Goal: Task Accomplishment & Management: Use online tool/utility

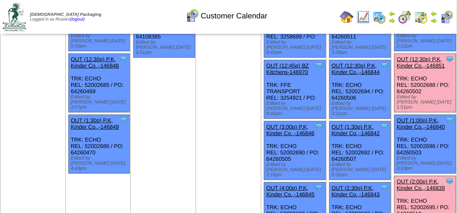
scroll to position [214, 0]
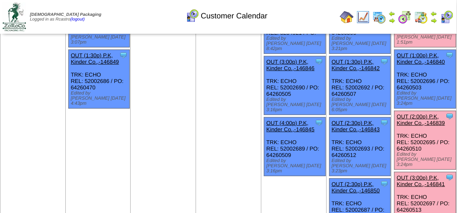
click at [415, 113] on link "OUT (2:00p) P.K, Kinder Co.,-146839" at bounding box center [421, 119] width 48 height 13
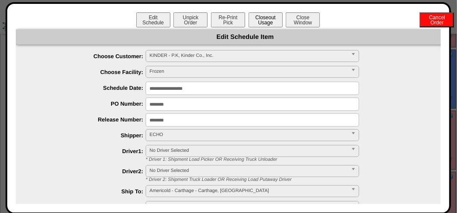
click at [260, 22] on button "Closeout Usage" at bounding box center [266, 19] width 34 height 15
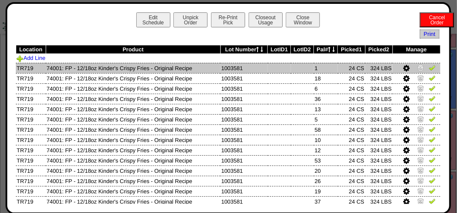
click at [430, 66] on img at bounding box center [432, 67] width 7 height 7
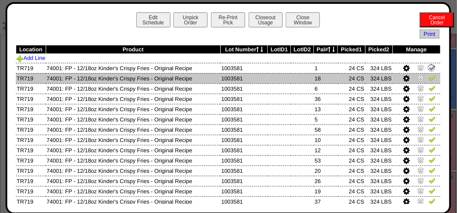
click at [429, 74] on img at bounding box center [432, 77] width 7 height 7
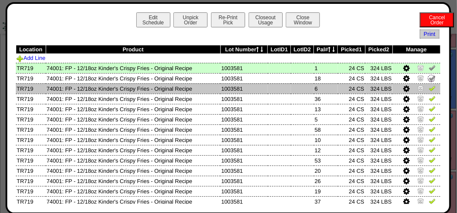
drag, startPoint x: 425, startPoint y: 85, endPoint x: 425, endPoint y: 89, distance: 4.3
click at [425, 86] on td at bounding box center [417, 88] width 48 height 10
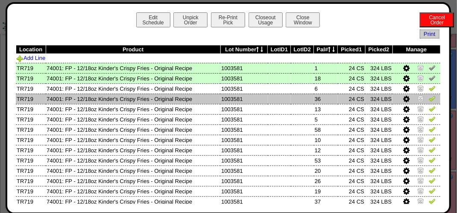
click at [429, 100] on img at bounding box center [432, 98] width 7 height 7
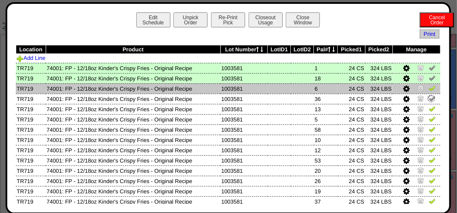
click at [429, 87] on img at bounding box center [432, 88] width 7 height 7
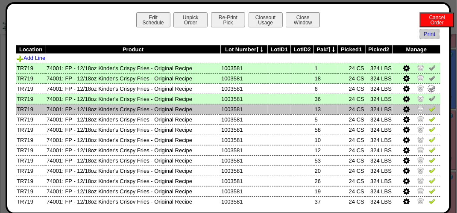
drag, startPoint x: 426, startPoint y: 106, endPoint x: 425, endPoint y: 114, distance: 7.3
click at [429, 107] on img at bounding box center [432, 108] width 7 height 7
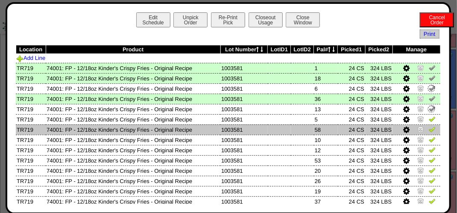
drag, startPoint x: 425, startPoint y: 118, endPoint x: 426, endPoint y: 128, distance: 10.3
click at [429, 119] on img at bounding box center [432, 118] width 7 height 7
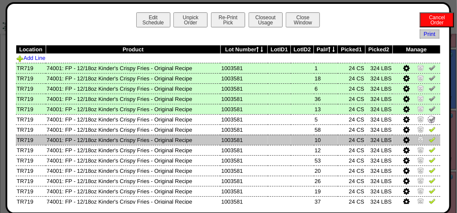
click at [429, 138] on img at bounding box center [432, 139] width 7 height 7
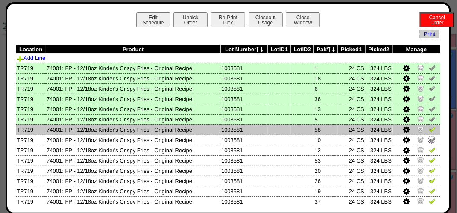
click at [429, 125] on td at bounding box center [417, 129] width 48 height 10
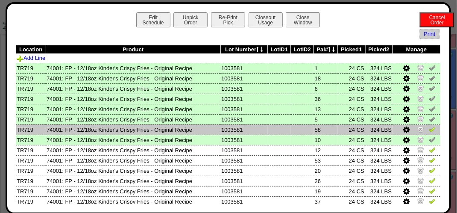
click at [429, 130] on img at bounding box center [432, 129] width 7 height 7
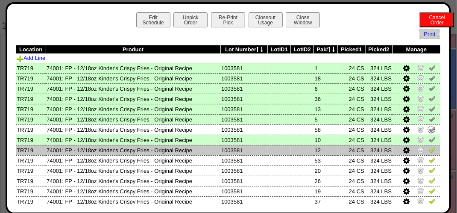
click at [430, 148] on img at bounding box center [432, 149] width 7 height 7
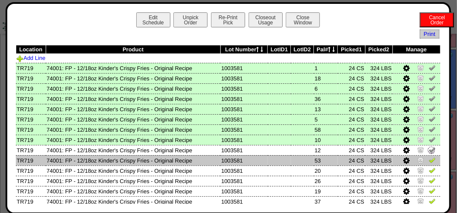
click at [429, 161] on img at bounding box center [432, 159] width 7 height 7
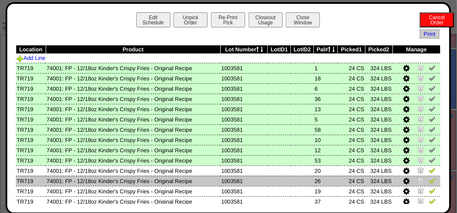
click at [429, 179] on img at bounding box center [432, 180] width 7 height 7
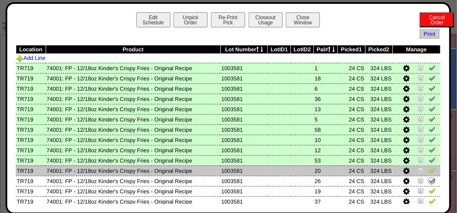
click at [429, 173] on img at bounding box center [432, 170] width 7 height 7
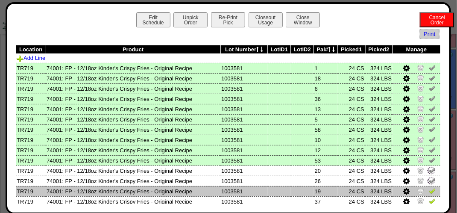
click at [429, 189] on img at bounding box center [432, 190] width 7 height 7
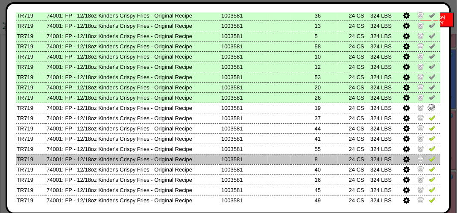
scroll to position [85, 0]
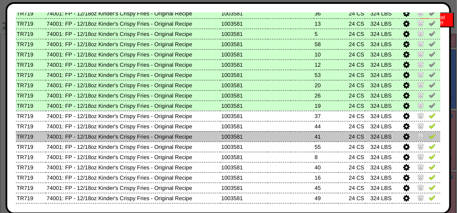
click at [429, 135] on img at bounding box center [432, 135] width 7 height 7
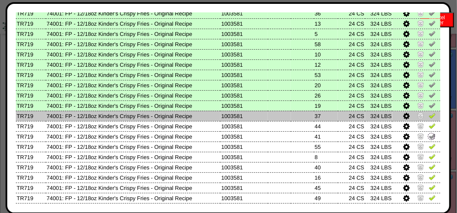
drag, startPoint x: 425, startPoint y: 126, endPoint x: 425, endPoint y: 120, distance: 5.6
click at [429, 125] on img at bounding box center [432, 125] width 7 height 7
click at [429, 117] on img at bounding box center [432, 115] width 7 height 7
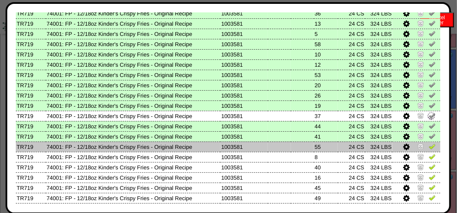
click at [429, 147] on img at bounding box center [432, 146] width 7 height 7
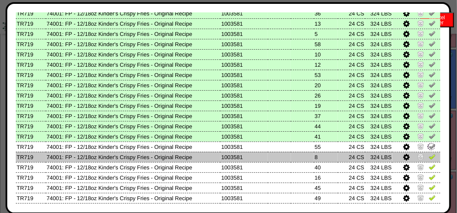
click at [429, 156] on img at bounding box center [432, 156] width 7 height 7
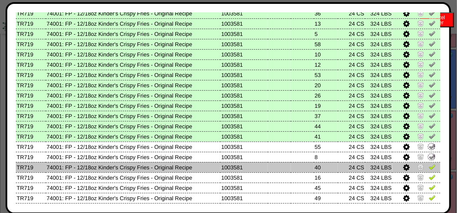
click at [429, 169] on img at bounding box center [432, 166] width 7 height 7
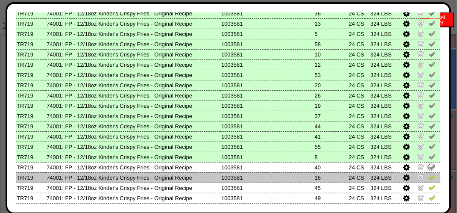
click at [429, 177] on img at bounding box center [432, 176] width 7 height 7
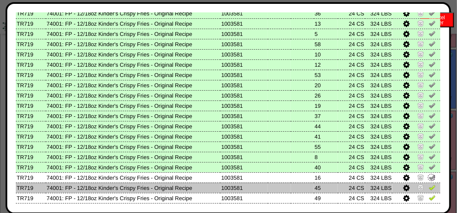
click at [429, 188] on img at bounding box center [432, 187] width 7 height 7
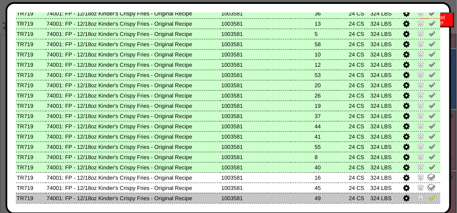
click at [429, 195] on img at bounding box center [432, 197] width 7 height 7
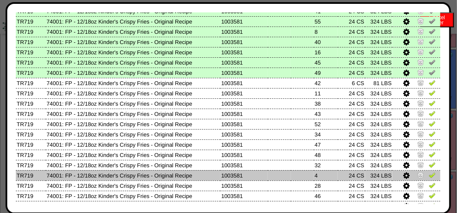
scroll to position [171, 0]
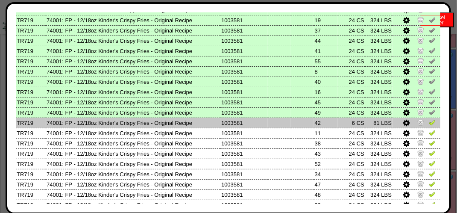
click at [429, 121] on img at bounding box center [432, 122] width 7 height 7
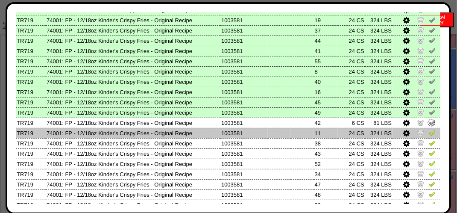
click at [429, 135] on img at bounding box center [432, 132] width 7 height 7
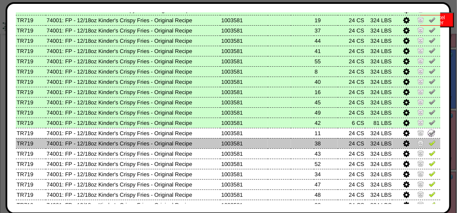
click at [426, 148] on td at bounding box center [417, 143] width 48 height 10
click at [429, 143] on img at bounding box center [432, 142] width 7 height 7
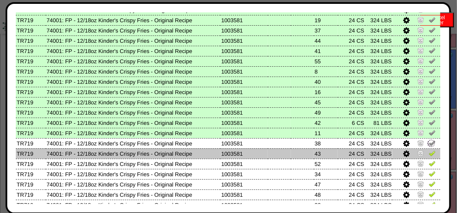
click at [429, 151] on img at bounding box center [432, 153] width 7 height 7
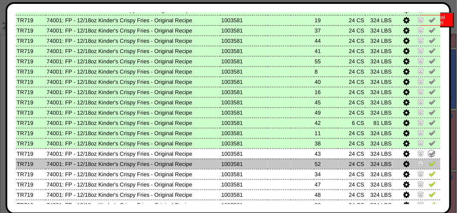
click at [429, 162] on img at bounding box center [432, 163] width 7 height 7
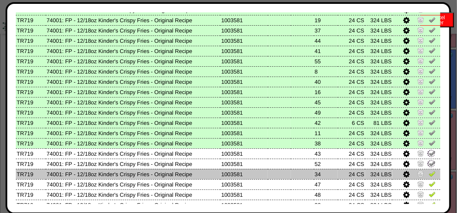
click at [429, 176] on img at bounding box center [432, 173] width 7 height 7
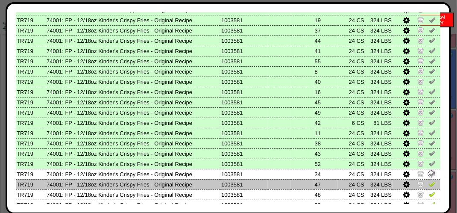
click at [429, 185] on img at bounding box center [432, 183] width 7 height 7
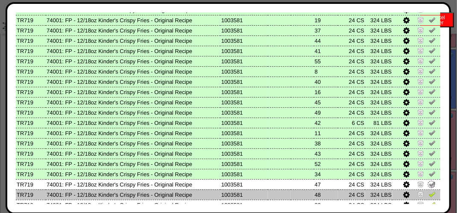
click at [429, 192] on img at bounding box center [432, 194] width 7 height 7
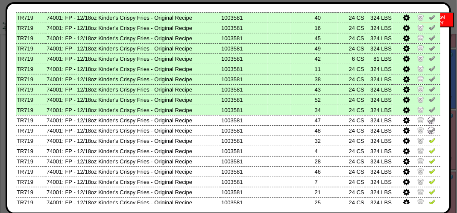
scroll to position [299, 0]
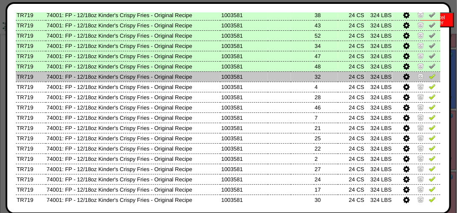
click at [429, 76] on img at bounding box center [432, 76] width 7 height 7
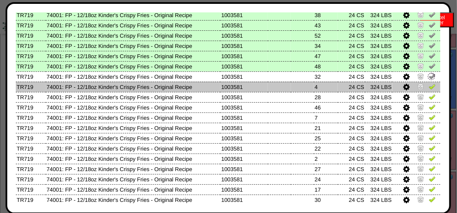
click at [429, 86] on img at bounding box center [432, 86] width 7 height 7
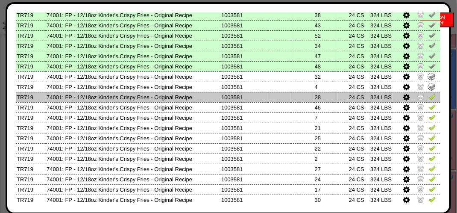
click at [429, 94] on img at bounding box center [432, 96] width 7 height 7
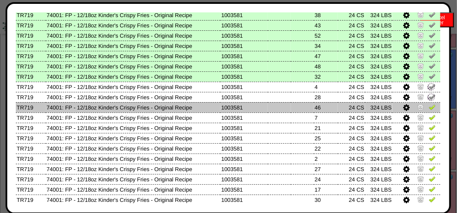
click at [429, 106] on img at bounding box center [432, 106] width 7 height 7
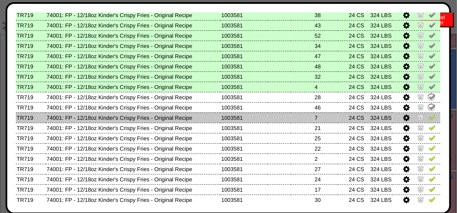
click at [429, 118] on img at bounding box center [432, 117] width 7 height 7
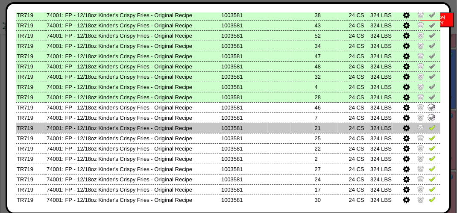
click at [429, 128] on img at bounding box center [432, 127] width 7 height 7
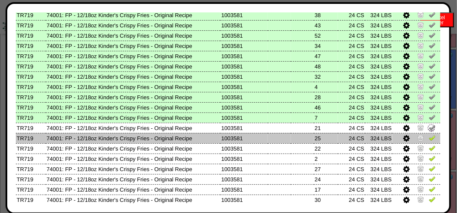
click at [429, 139] on img at bounding box center [432, 137] width 7 height 7
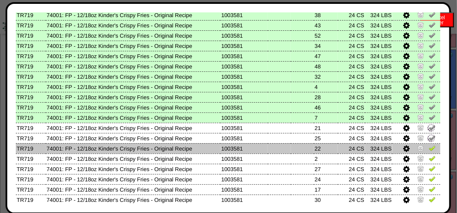
click at [429, 145] on img at bounding box center [432, 147] width 7 height 7
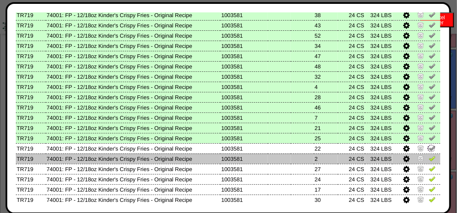
click at [429, 159] on img at bounding box center [432, 158] width 7 height 7
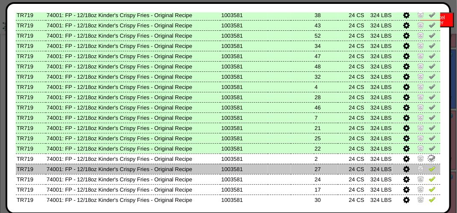
click at [429, 171] on img at bounding box center [432, 168] width 7 height 7
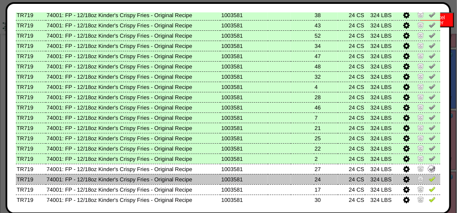
click at [429, 177] on img at bounding box center [432, 178] width 7 height 7
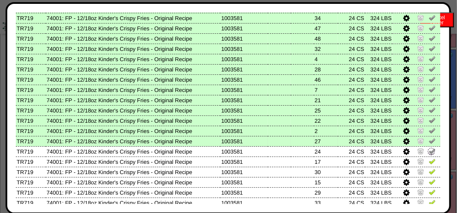
scroll to position [342, 0]
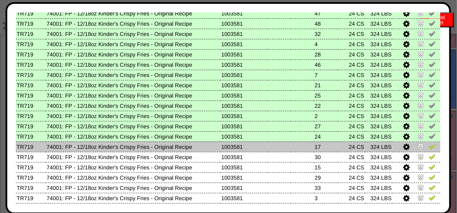
click at [429, 149] on img at bounding box center [432, 146] width 7 height 7
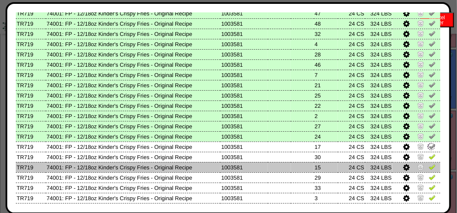
click at [429, 167] on img at bounding box center [432, 166] width 7 height 7
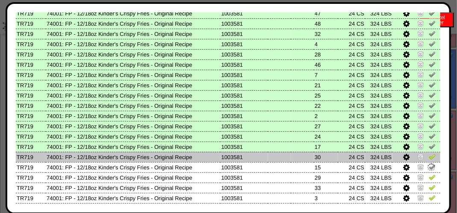
click at [431, 157] on td at bounding box center [417, 157] width 48 height 10
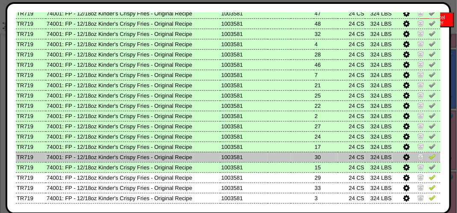
click at [429, 158] on img at bounding box center [432, 156] width 7 height 7
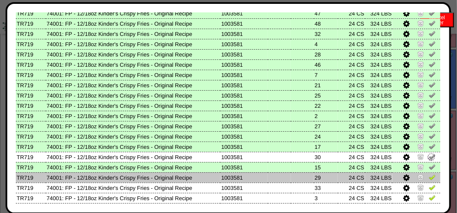
click at [429, 179] on img at bounding box center [432, 176] width 7 height 7
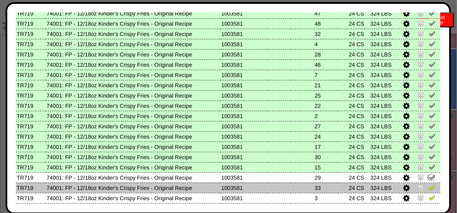
click at [429, 186] on img at bounding box center [432, 187] width 7 height 7
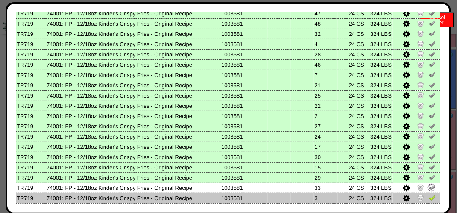
click at [429, 194] on img at bounding box center [432, 197] width 7 height 7
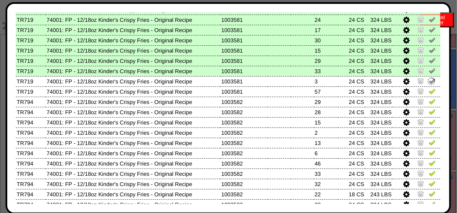
scroll to position [508, 0]
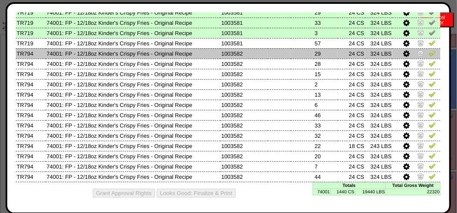
drag, startPoint x: 426, startPoint y: 40, endPoint x: 424, endPoint y: 49, distance: 8.6
click at [429, 41] on img at bounding box center [432, 42] width 7 height 7
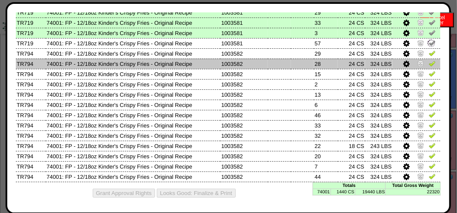
click at [429, 62] on img at bounding box center [432, 63] width 7 height 7
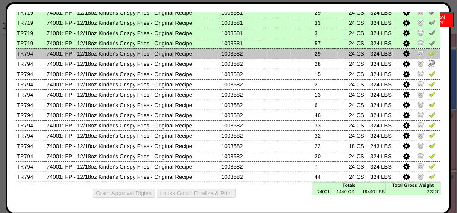
click at [429, 53] on img at bounding box center [432, 53] width 7 height 7
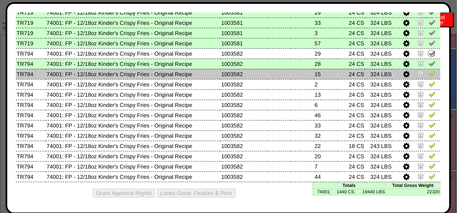
click at [429, 75] on img at bounding box center [432, 73] width 7 height 7
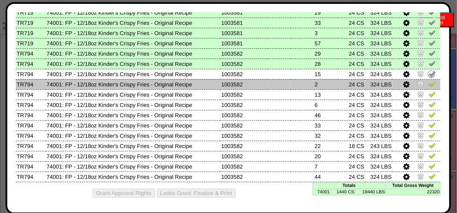
click at [429, 83] on img at bounding box center [432, 83] width 7 height 7
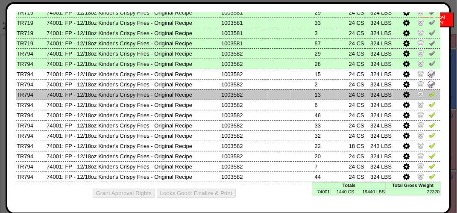
click at [429, 92] on img at bounding box center [432, 94] width 7 height 7
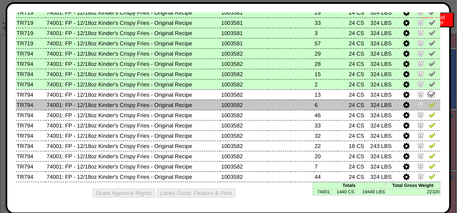
click at [429, 103] on img at bounding box center [432, 104] width 7 height 7
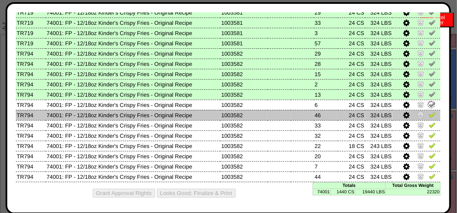
click at [429, 112] on img at bounding box center [432, 114] width 7 height 7
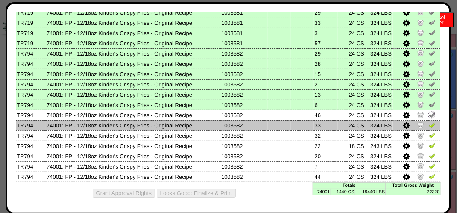
click at [429, 123] on img at bounding box center [432, 124] width 7 height 7
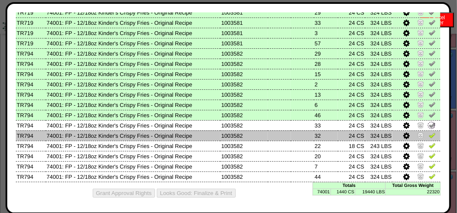
click at [429, 132] on img at bounding box center [432, 135] width 7 height 7
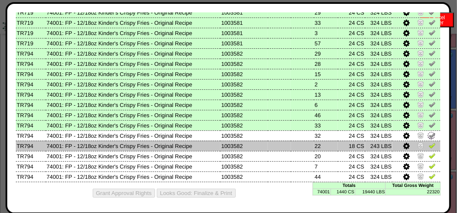
click at [426, 150] on td at bounding box center [417, 146] width 48 height 10
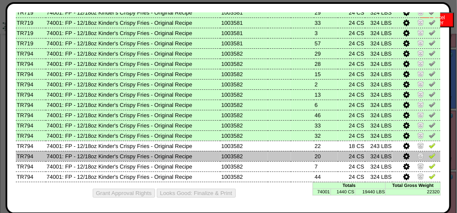
click at [429, 156] on img at bounding box center [432, 155] width 7 height 7
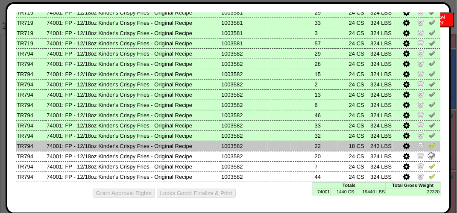
click at [426, 141] on td at bounding box center [417, 146] width 48 height 10
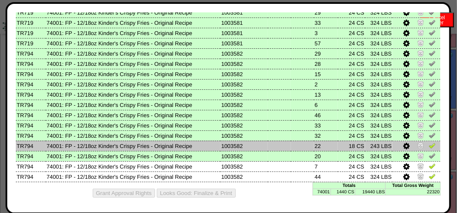
click at [429, 145] on img at bounding box center [432, 145] width 7 height 7
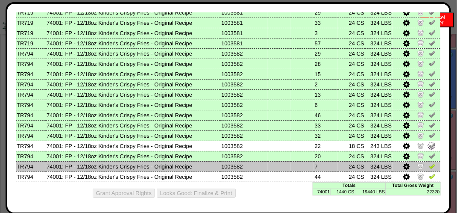
click at [429, 164] on img at bounding box center [432, 165] width 7 height 7
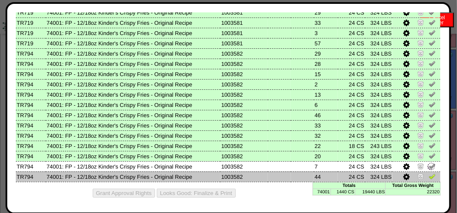
click at [429, 174] on img at bounding box center [432, 176] width 7 height 7
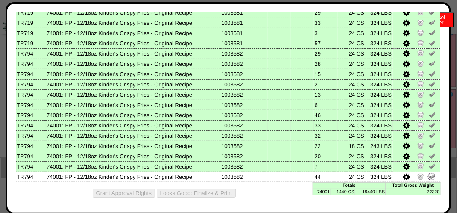
scroll to position [299, 0]
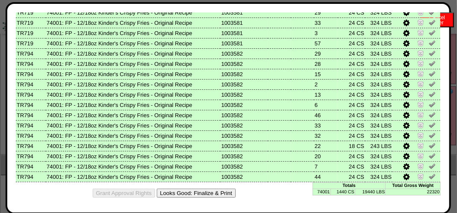
drag, startPoint x: 220, startPoint y: 194, endPoint x: 283, endPoint y: 78, distance: 131.2
click at [220, 192] on button "Looks Good: Finalize & Print" at bounding box center [196, 192] width 79 height 9
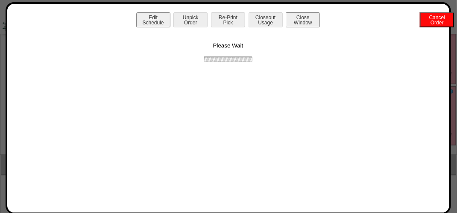
scroll to position [0, 0]
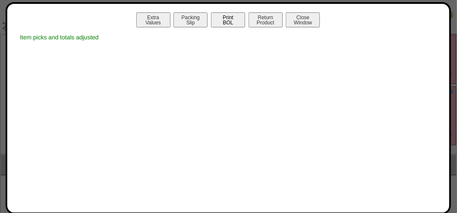
click at [236, 17] on button "Print BOL" at bounding box center [228, 19] width 34 height 15
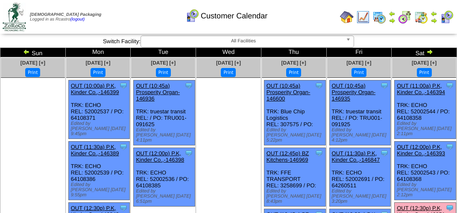
scroll to position [299, 0]
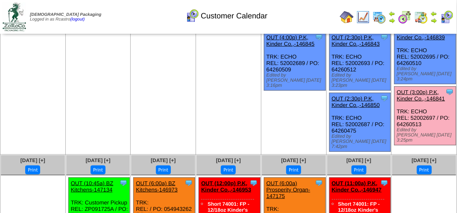
click at [445, 21] on img at bounding box center [447, 17] width 14 height 14
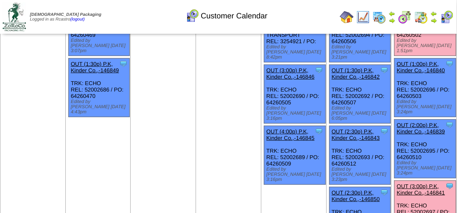
scroll to position [214, 0]
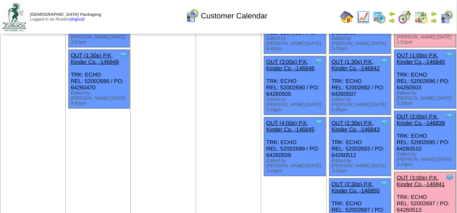
click at [430, 174] on link "OUT (3:00p) P.K, Kinder Co.,-146841" at bounding box center [421, 180] width 48 height 13
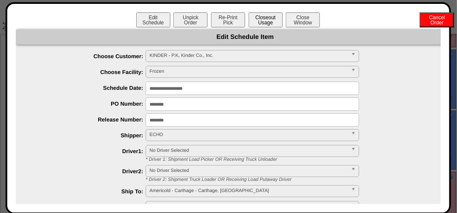
click at [258, 17] on button "Closeout Usage" at bounding box center [266, 19] width 34 height 15
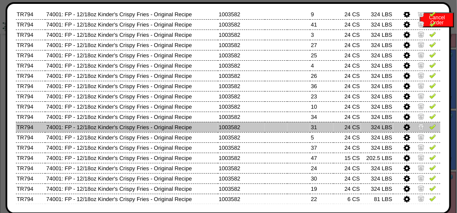
scroll to position [176, 0]
click at [429, 128] on img at bounding box center [432, 126] width 7 height 7
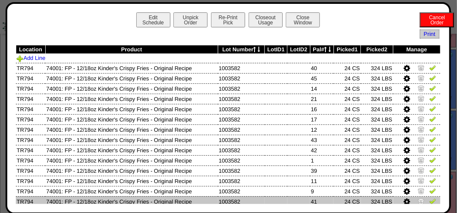
scroll to position [165, 0]
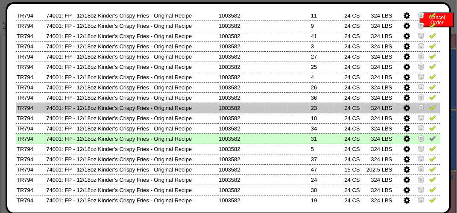
click at [429, 109] on img at bounding box center [432, 107] width 7 height 7
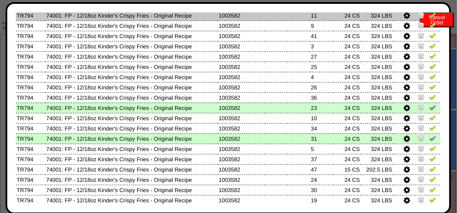
scroll to position [508, 0]
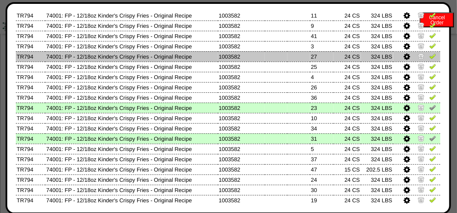
click at [429, 59] on img at bounding box center [432, 56] width 7 height 7
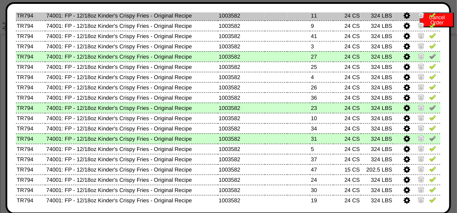
scroll to position [0, 0]
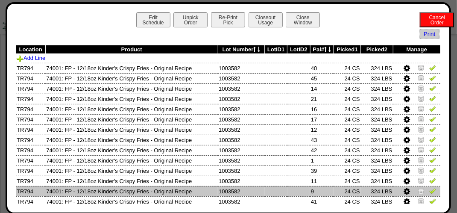
click at [429, 190] on img at bounding box center [432, 190] width 7 height 7
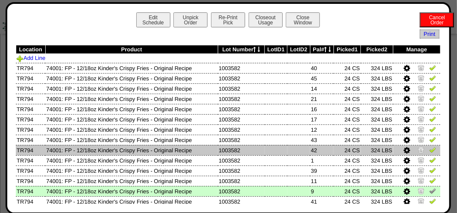
click at [429, 152] on img at bounding box center [432, 149] width 7 height 7
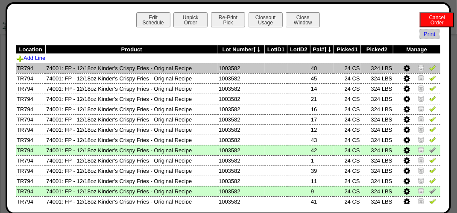
click at [429, 68] on img at bounding box center [432, 67] width 7 height 7
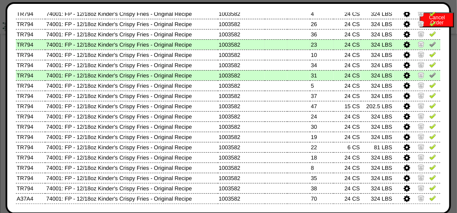
scroll to position [299, 0]
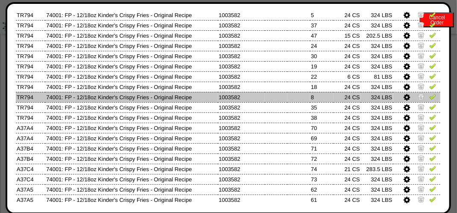
click at [429, 98] on img at bounding box center [432, 96] width 7 height 7
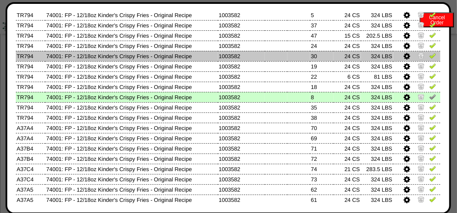
click at [429, 56] on img at bounding box center [432, 55] width 7 height 7
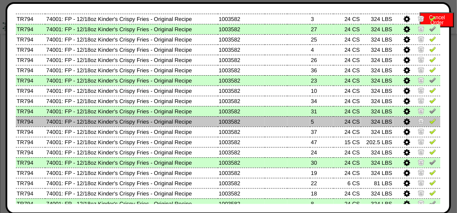
scroll to position [214, 0]
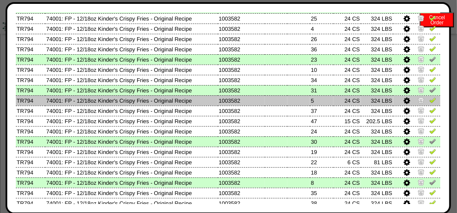
click at [429, 102] on img at bounding box center [432, 100] width 7 height 7
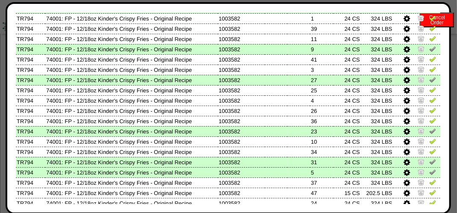
scroll to position [171, 0]
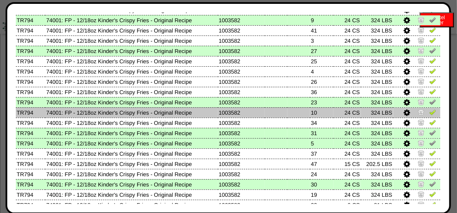
drag, startPoint x: 425, startPoint y: 112, endPoint x: 420, endPoint y: 110, distance: 5.6
click at [429, 112] on img at bounding box center [432, 112] width 7 height 7
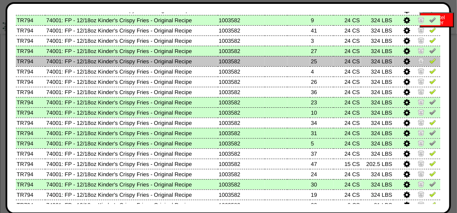
click at [429, 63] on img at bounding box center [432, 60] width 7 height 7
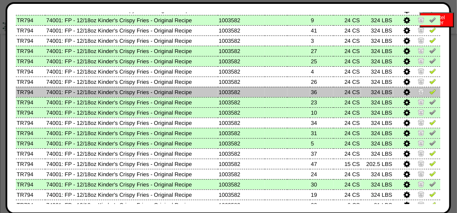
click at [429, 91] on img at bounding box center [432, 91] width 7 height 7
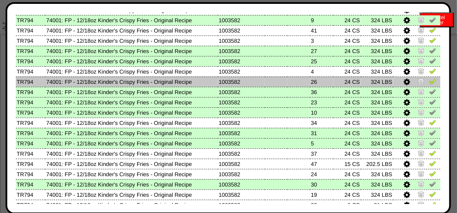
click at [429, 84] on img at bounding box center [432, 81] width 7 height 7
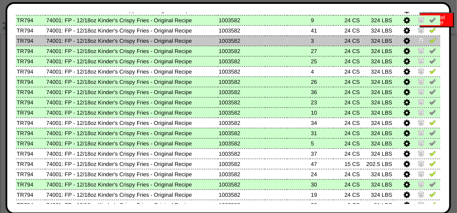
click at [429, 40] on img at bounding box center [432, 40] width 7 height 7
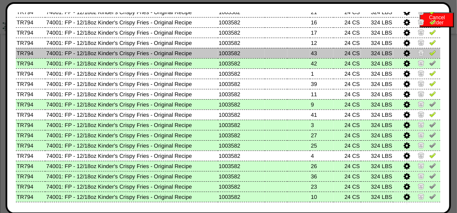
scroll to position [38, 0]
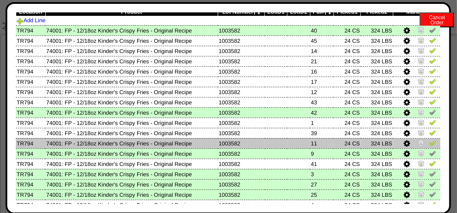
click at [429, 146] on img at bounding box center [432, 142] width 7 height 7
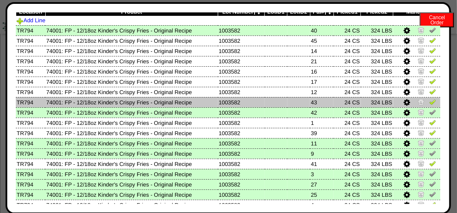
click at [429, 105] on img at bounding box center [432, 101] width 7 height 7
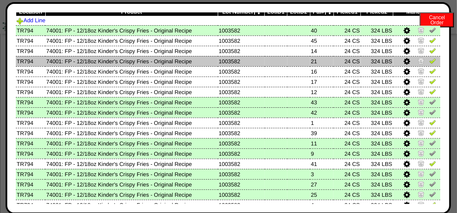
click at [429, 58] on img at bounding box center [432, 60] width 7 height 7
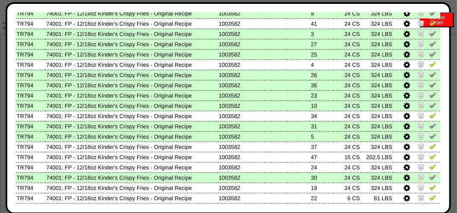
scroll to position [214, 0]
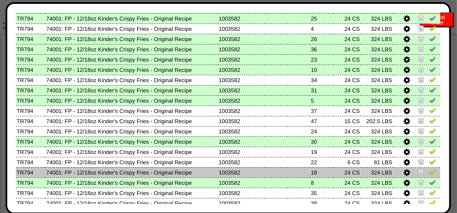
click at [429, 173] on img at bounding box center [432, 171] width 7 height 7
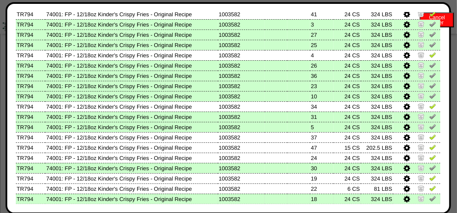
scroll to position [256, 0]
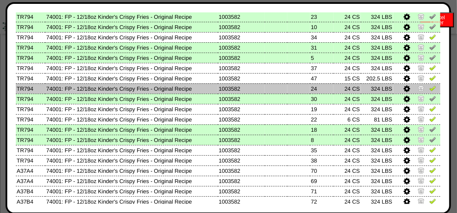
click at [429, 89] on img at bounding box center [432, 88] width 7 height 7
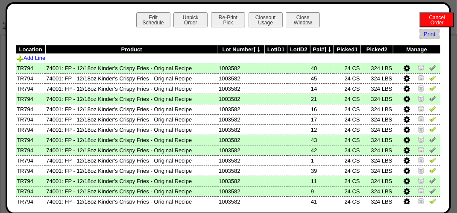
scroll to position [227, 0]
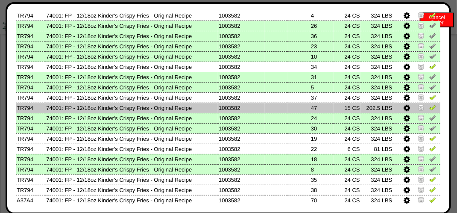
click at [429, 108] on img at bounding box center [432, 107] width 7 height 7
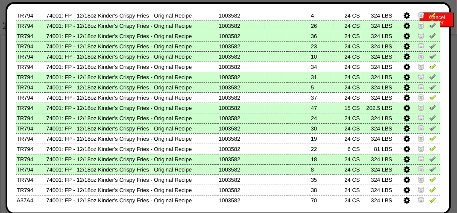
scroll to position [0, 0]
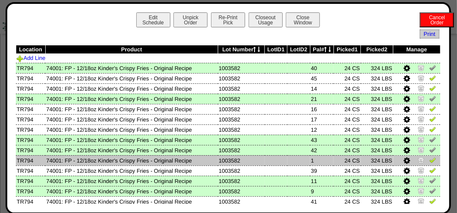
click at [429, 161] on img at bounding box center [432, 159] width 7 height 7
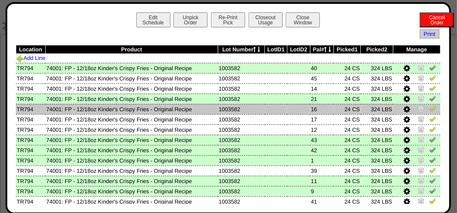
drag, startPoint x: 429, startPoint y: 118, endPoint x: 429, endPoint y: 114, distance: 4.4
click at [429, 117] on img at bounding box center [432, 118] width 7 height 7
click at [429, 109] on img at bounding box center [432, 108] width 7 height 7
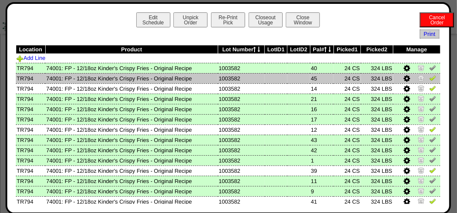
click at [429, 77] on img at bounding box center [432, 77] width 7 height 7
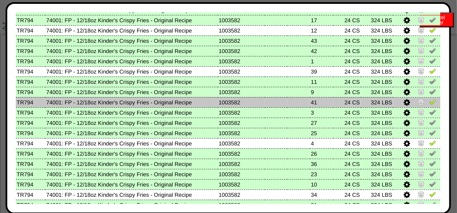
scroll to position [214, 0]
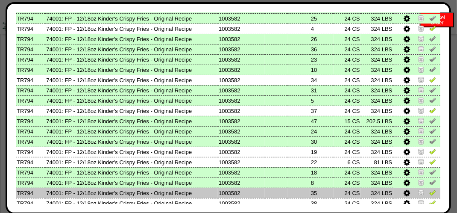
click at [429, 194] on img at bounding box center [432, 192] width 7 height 7
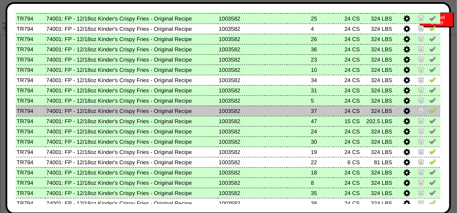
click at [429, 112] on img at bounding box center [432, 110] width 7 height 7
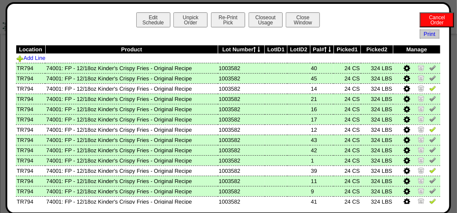
scroll to position [258, 0]
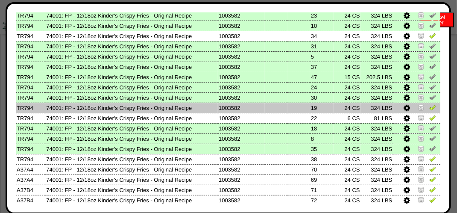
click at [429, 108] on img at bounding box center [432, 107] width 7 height 7
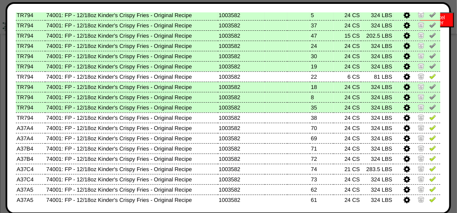
scroll to position [94, 0]
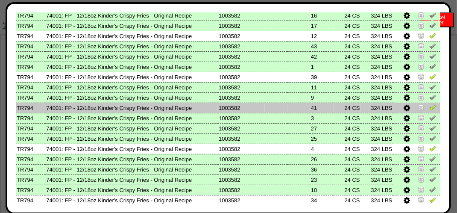
click at [429, 110] on img at bounding box center [432, 107] width 7 height 7
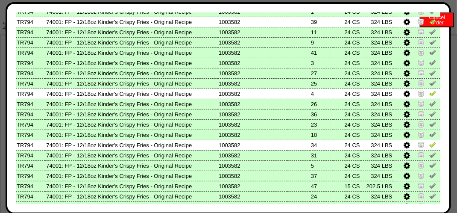
scroll to position [134, 0]
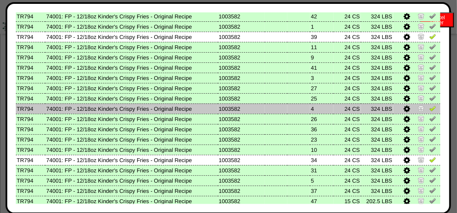
click at [429, 110] on img at bounding box center [432, 108] width 7 height 7
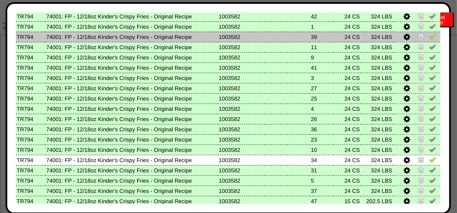
click at [429, 38] on img at bounding box center [432, 36] width 7 height 7
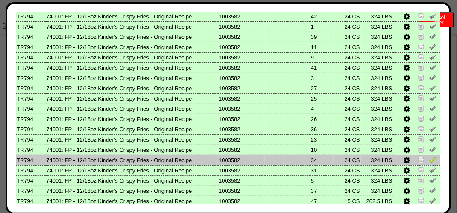
click at [429, 159] on img at bounding box center [432, 159] width 7 height 7
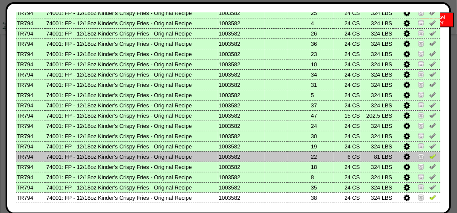
click at [429, 156] on img at bounding box center [432, 156] width 7 height 7
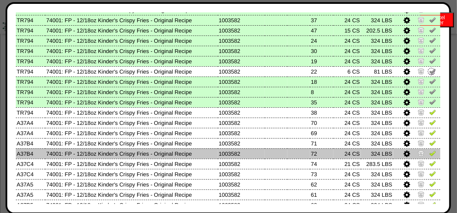
scroll to position [305, 0]
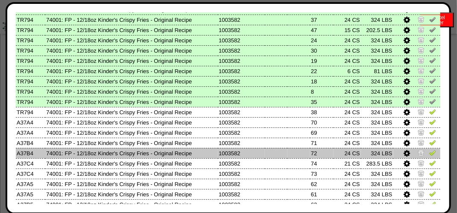
click at [429, 153] on img at bounding box center [432, 152] width 7 height 7
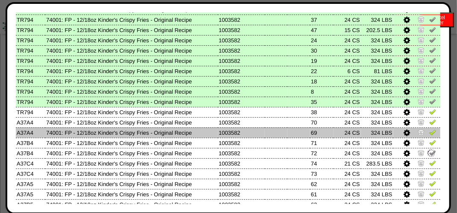
click at [429, 132] on img at bounding box center [432, 132] width 7 height 7
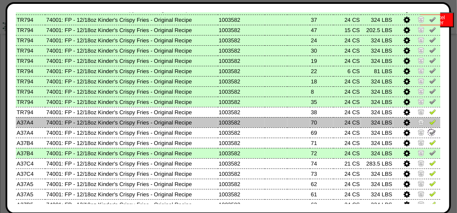
click at [429, 122] on img at bounding box center [432, 121] width 7 height 7
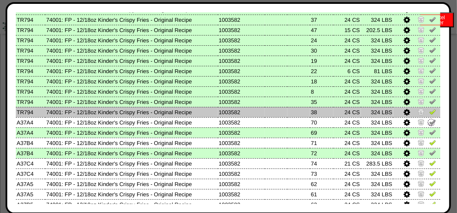
click at [426, 116] on td at bounding box center [417, 112] width 47 height 10
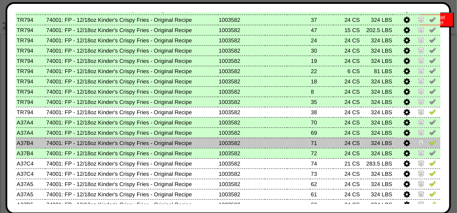
click at [429, 143] on img at bounding box center [432, 142] width 7 height 7
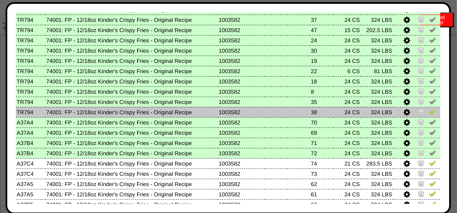
click at [429, 114] on img at bounding box center [432, 111] width 7 height 7
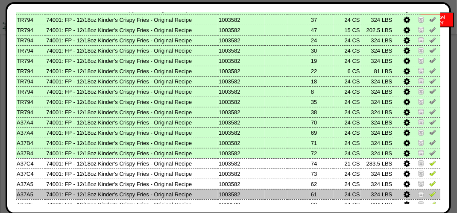
click at [429, 194] on img at bounding box center [432, 193] width 7 height 7
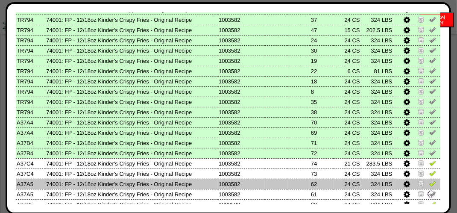
click at [429, 185] on img at bounding box center [432, 183] width 7 height 7
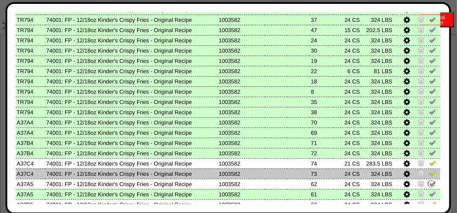
drag, startPoint x: 427, startPoint y: 175, endPoint x: 427, endPoint y: 170, distance: 4.7
click at [429, 174] on img at bounding box center [432, 173] width 7 height 7
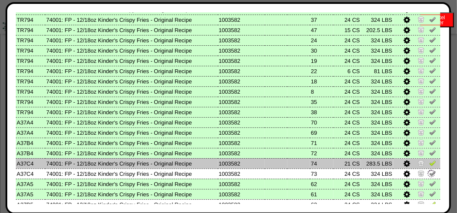
click at [429, 164] on img at bounding box center [432, 162] width 7 height 7
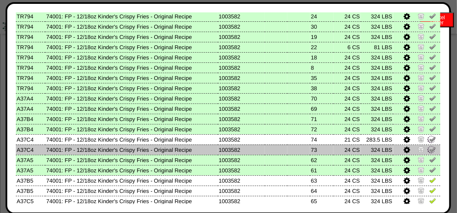
scroll to position [347, 0]
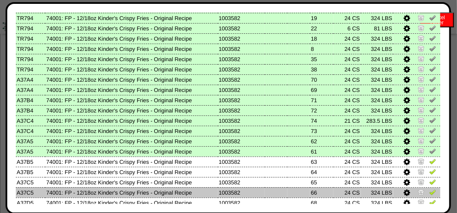
click at [429, 192] on img at bounding box center [432, 191] width 7 height 7
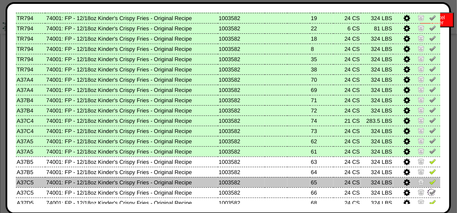
click at [429, 184] on img at bounding box center [432, 181] width 7 height 7
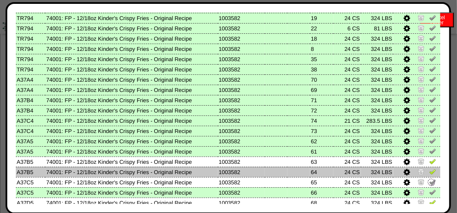
click at [429, 174] on img at bounding box center [432, 171] width 7 height 7
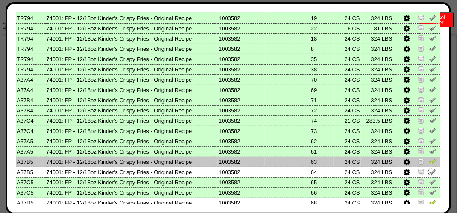
click at [428, 157] on td at bounding box center [417, 161] width 47 height 10
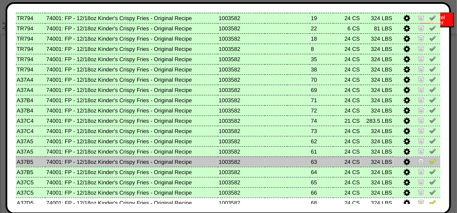
click at [429, 163] on img at bounding box center [432, 161] width 7 height 7
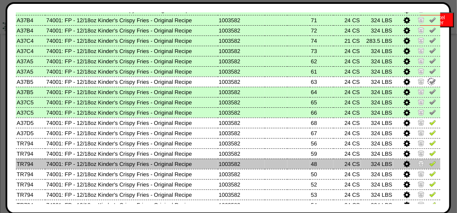
scroll to position [433, 0]
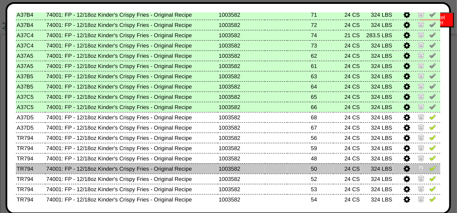
click at [429, 169] on img at bounding box center [432, 168] width 7 height 7
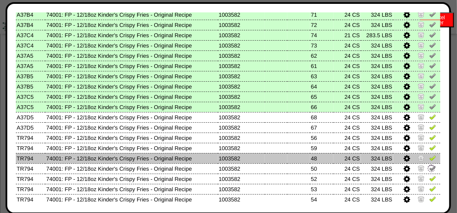
click at [429, 161] on img at bounding box center [432, 157] width 7 height 7
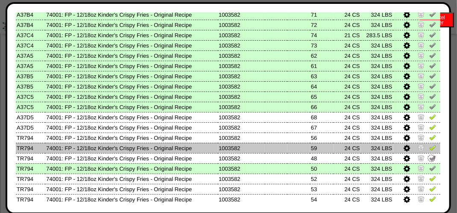
click at [429, 150] on img at bounding box center [432, 147] width 7 height 7
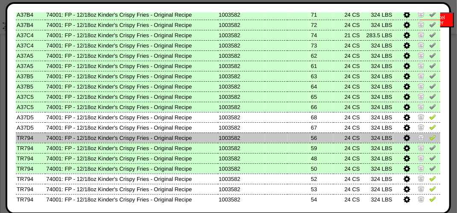
click at [429, 141] on link at bounding box center [432, 138] width 7 height 6
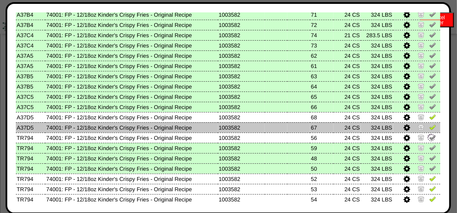
click at [429, 126] on img at bounding box center [432, 126] width 7 height 7
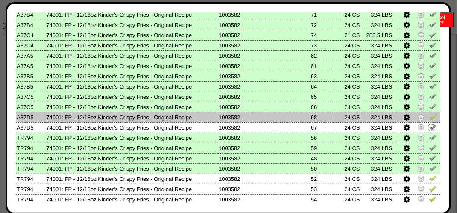
click at [429, 120] on img at bounding box center [432, 116] width 7 height 7
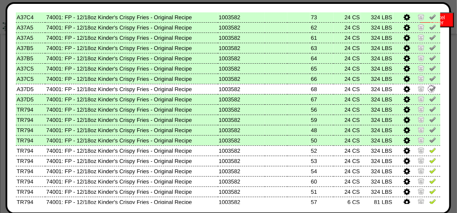
scroll to position [476, 0]
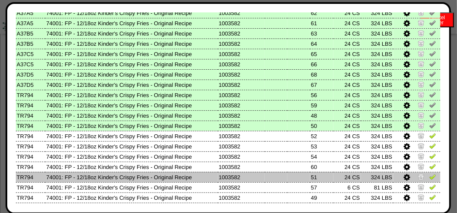
click at [429, 175] on img at bounding box center [432, 176] width 7 height 7
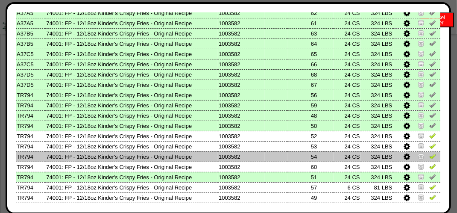
drag, startPoint x: 426, startPoint y: 157, endPoint x: 427, endPoint y: 152, distance: 5.2
click at [429, 156] on img at bounding box center [432, 156] width 7 height 7
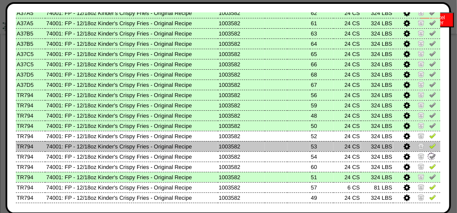
click at [429, 148] on link at bounding box center [432, 147] width 7 height 6
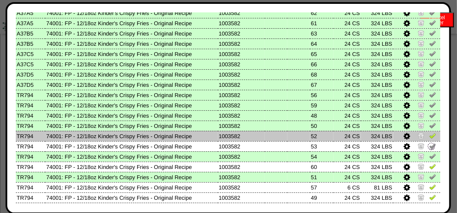
click at [429, 139] on link at bounding box center [432, 137] width 7 height 6
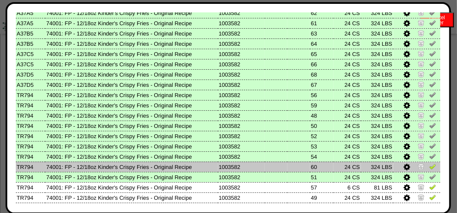
click at [429, 166] on img at bounding box center [432, 166] width 7 height 7
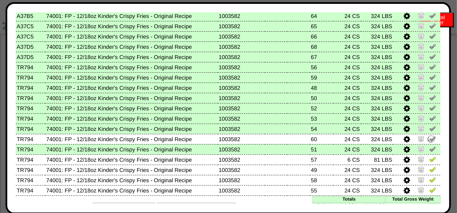
scroll to position [518, 0]
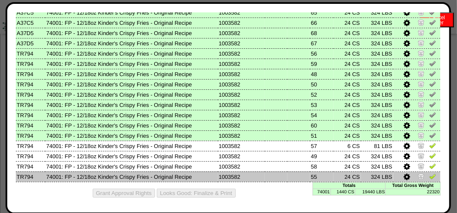
click at [429, 175] on img at bounding box center [432, 176] width 7 height 7
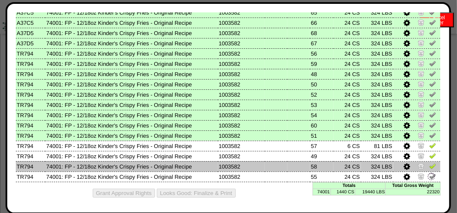
click at [429, 166] on img at bounding box center [432, 165] width 7 height 7
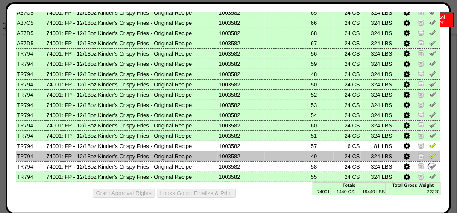
click at [429, 158] on link at bounding box center [432, 157] width 7 height 6
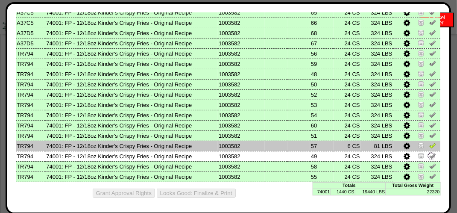
click at [429, 145] on img at bounding box center [432, 145] width 7 height 7
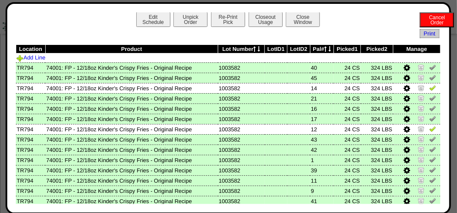
scroll to position [0, 0]
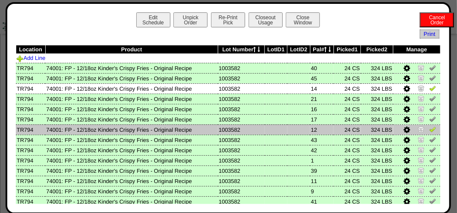
click at [429, 130] on img at bounding box center [432, 129] width 7 height 7
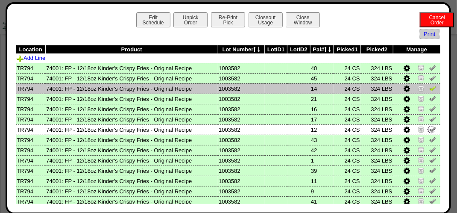
click at [430, 88] on img at bounding box center [432, 88] width 7 height 7
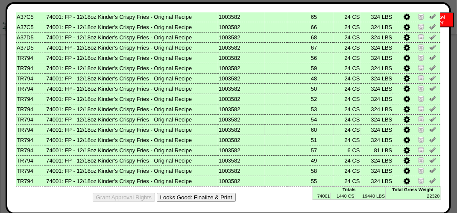
scroll to position [518, 0]
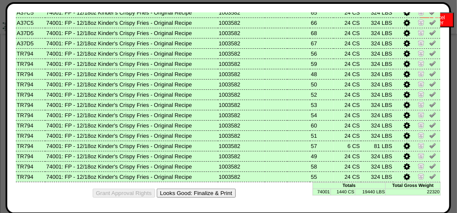
click at [205, 189] on button "Looks Good: Finalize & Print" at bounding box center [196, 192] width 79 height 9
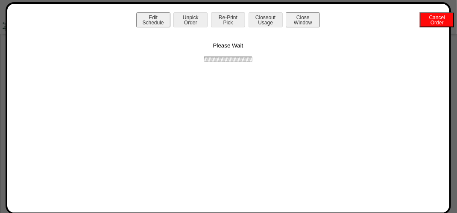
scroll to position [0, 0]
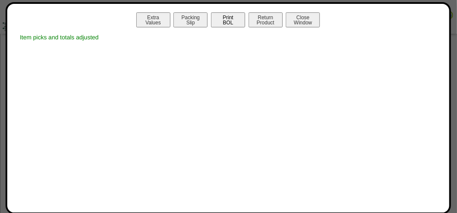
click at [223, 20] on button "Print BOL" at bounding box center [228, 19] width 34 height 15
